Goal: Book appointment/travel/reservation

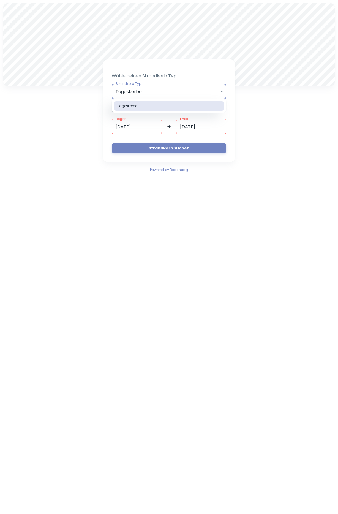
click at [223, 90] on body "A Wähle deinen Strandkorb Typ: Strandkorb Typ Tageskörbe daily Strandkorb Typ W…" at bounding box center [169, 257] width 338 height 514
click at [249, 106] on div at bounding box center [169, 257] width 338 height 514
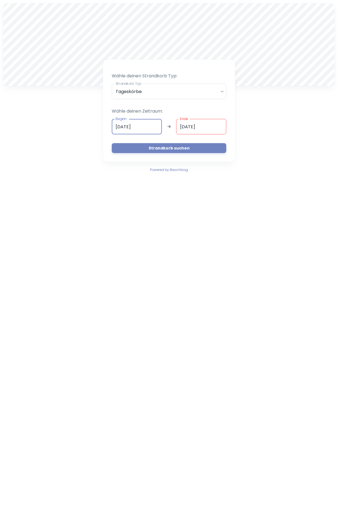
click at [119, 126] on input "[DATE]" at bounding box center [137, 126] width 50 height 15
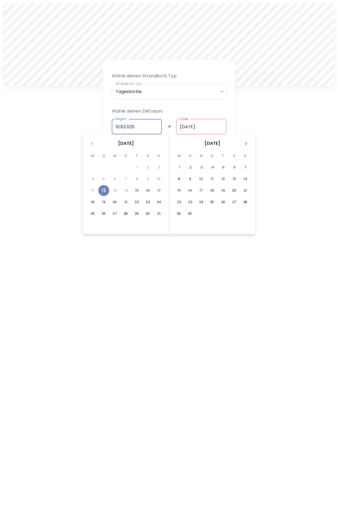
click at [328, 102] on div "A Wähle deinen Strandkorb Typ: Strandkorb Typ Tageskörbe daily Strandkorb Typ W…" at bounding box center [169, 88] width 338 height 176
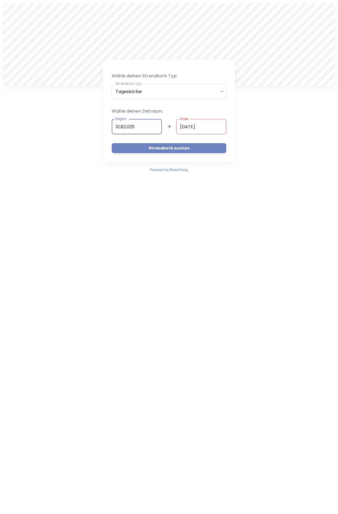
click at [119, 126] on input "10.82.025" at bounding box center [137, 126] width 50 height 15
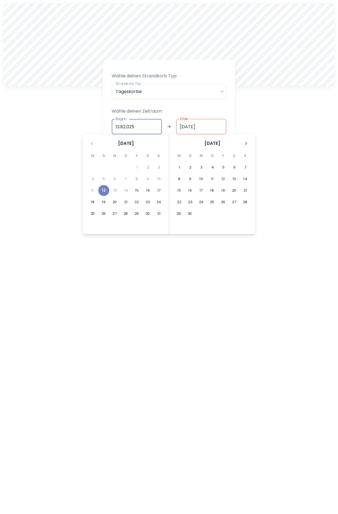
click at [125, 126] on input "13.82.025" at bounding box center [137, 126] width 50 height 15
type input "[DATE]"
click at [184, 127] on input "[DATE]" at bounding box center [201, 126] width 50 height 15
type input "[DATE]"
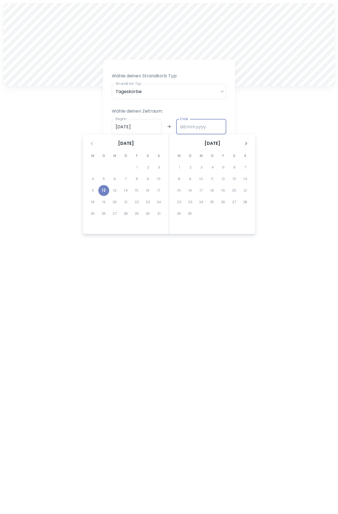
click at [115, 189] on div "13" at bounding box center [114, 190] width 11 height 11
click at [115, 126] on input "[DATE]" at bounding box center [137, 126] width 50 height 15
click at [115, 189] on div "13" at bounding box center [114, 190] width 11 height 11
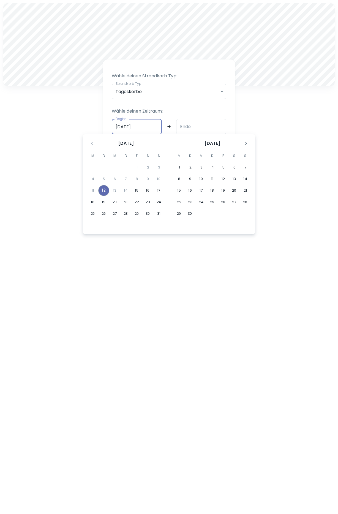
click at [103, 189] on button "12" at bounding box center [103, 190] width 11 height 11
click at [115, 190] on div "13" at bounding box center [114, 190] width 11 height 11
click at [115, 126] on input "[DATE]" at bounding box center [137, 126] width 50 height 15
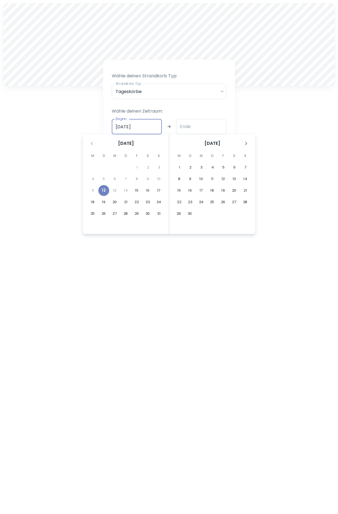
click at [115, 126] on input "[DATE]" at bounding box center [137, 126] width 50 height 15
click at [114, 189] on div "13" at bounding box center [114, 190] width 11 height 11
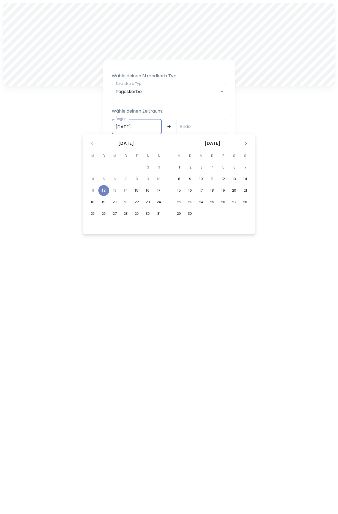
click at [114, 190] on div "13" at bounding box center [114, 190] width 11 height 11
click at [114, 189] on div "13" at bounding box center [114, 190] width 11 height 11
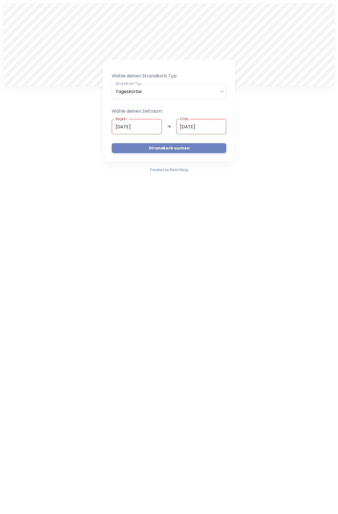
click at [147, 126] on input "[DATE]" at bounding box center [137, 126] width 50 height 15
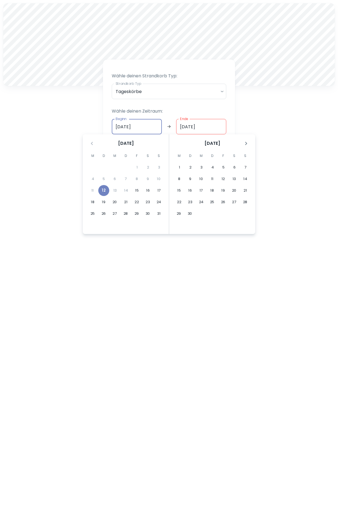
click at [283, 118] on div "A Wähle deinen Strandkorb Typ: Strandkorb Typ Tageskörbe daily Strandkorb Typ W…" at bounding box center [169, 88] width 338 height 176
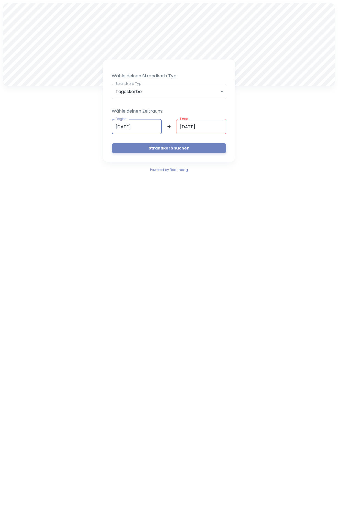
click at [115, 126] on input "[DATE]" at bounding box center [137, 126] width 50 height 15
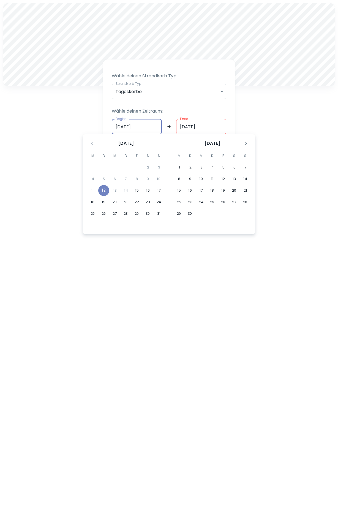
click at [115, 190] on div "13" at bounding box center [115, 190] width 11 height 11
